Goal: Task Accomplishment & Management: Complete application form

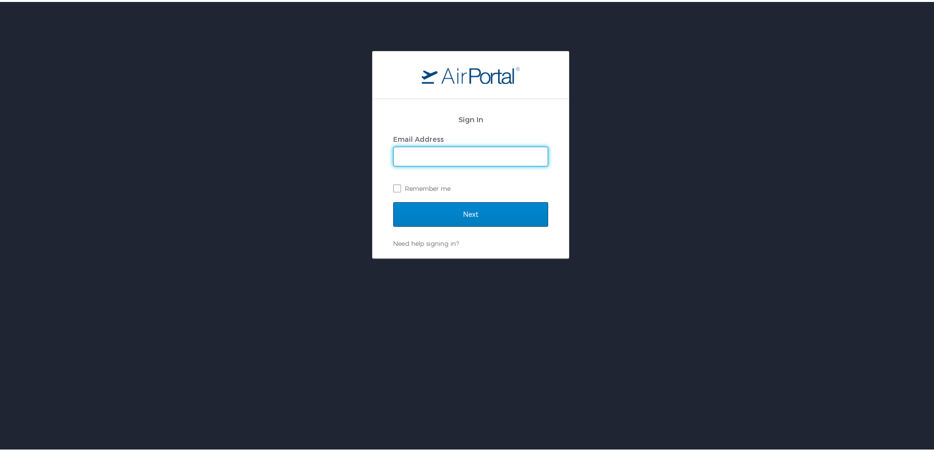
type input "[EMAIL_ADDRESS][DOMAIN_NAME]"
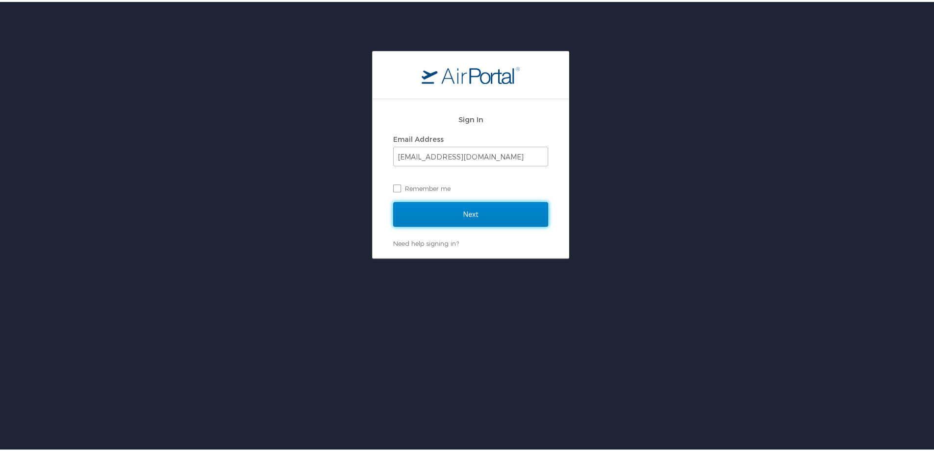
click at [444, 211] on input "Next" at bounding box center [470, 212] width 155 height 25
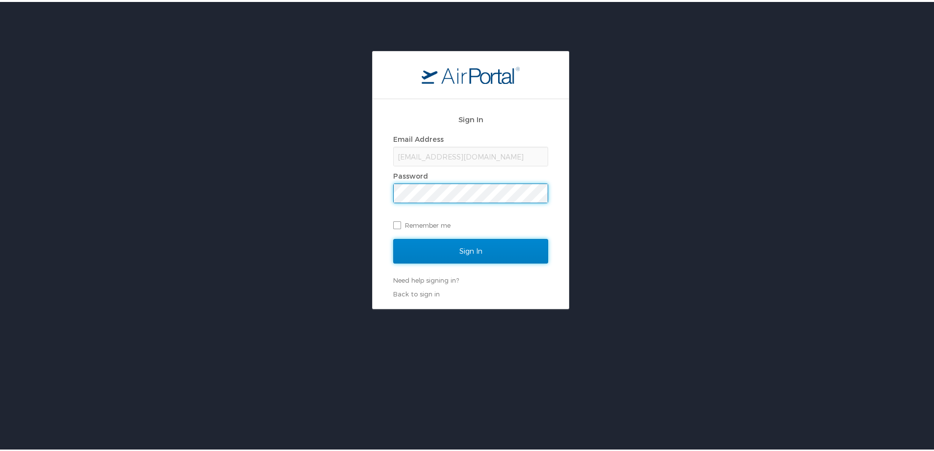
click at [459, 247] on input "Sign In" at bounding box center [470, 249] width 155 height 25
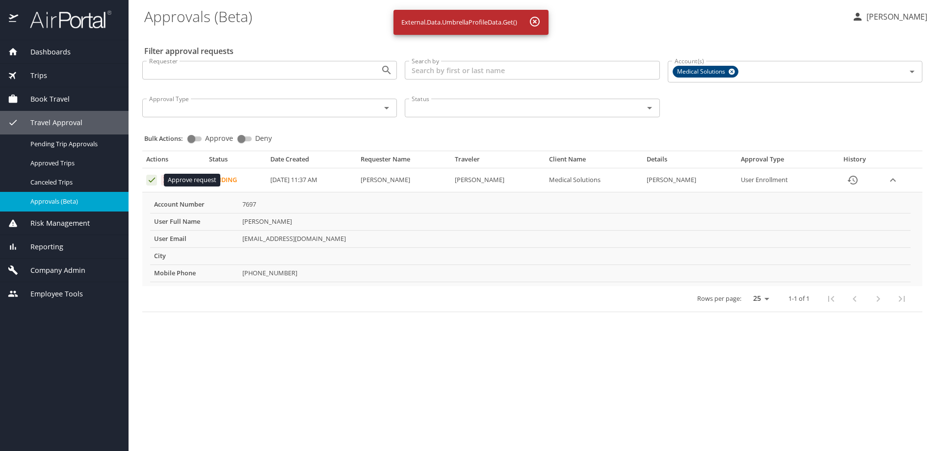
click at [153, 177] on icon "Approval table" at bounding box center [151, 179] width 9 height 9
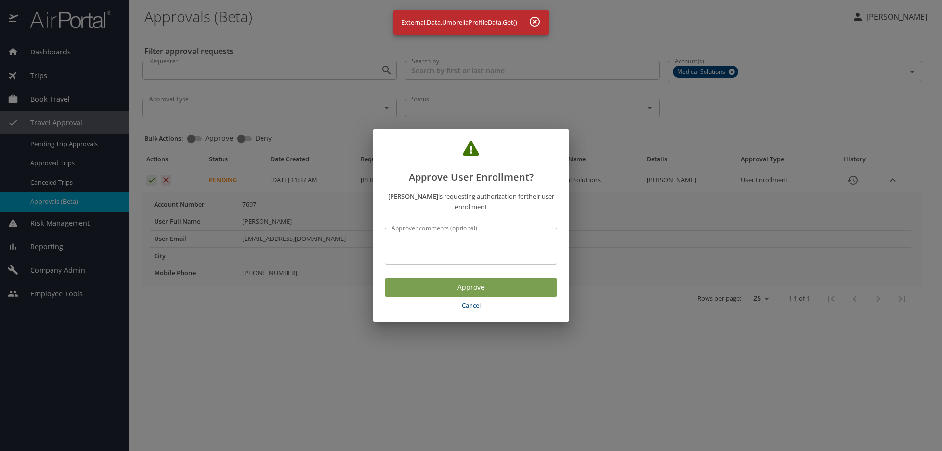
click at [427, 288] on span "Approve" at bounding box center [470, 287] width 157 height 12
